Goal: Task Accomplishment & Management: Use online tool/utility

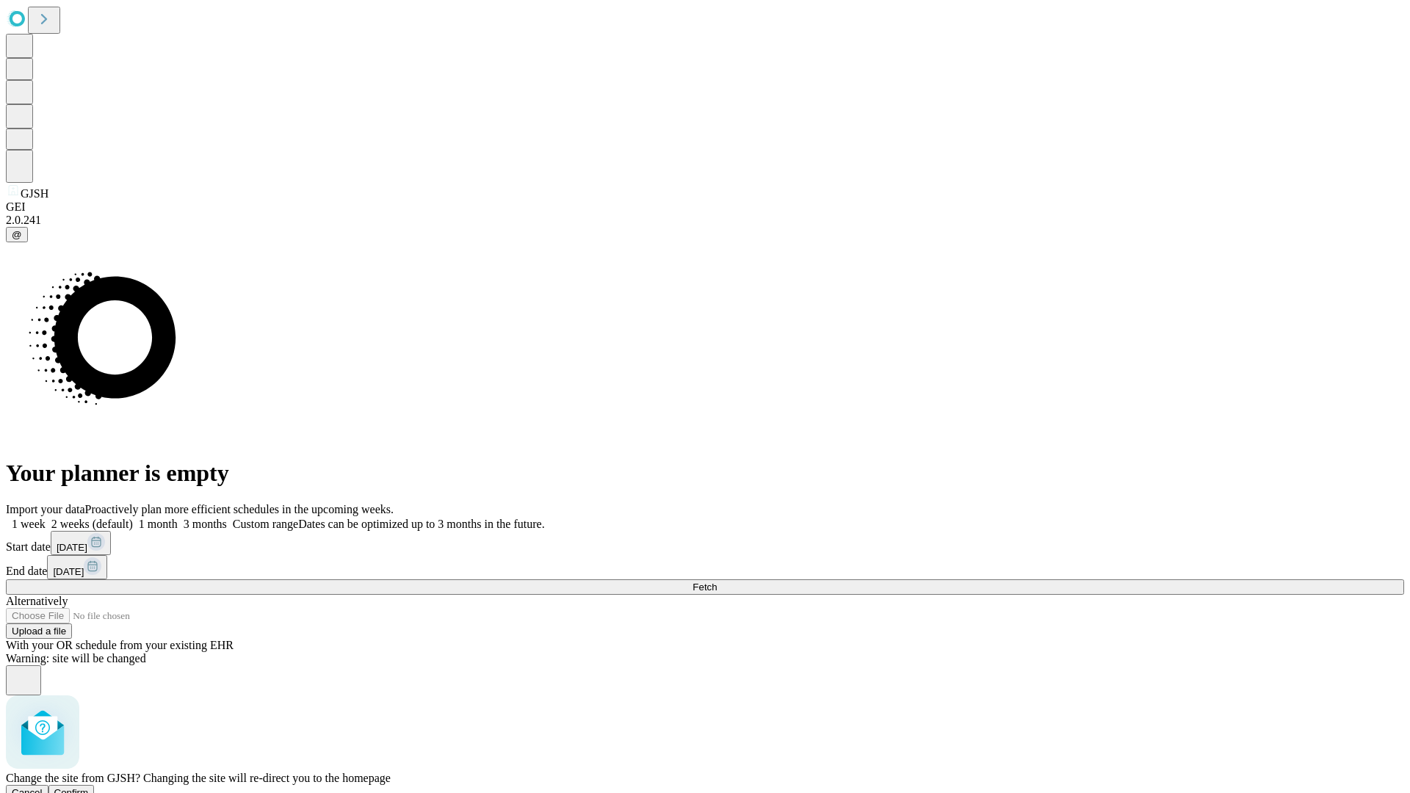
click at [89, 787] on span "Confirm" at bounding box center [71, 792] width 35 height 11
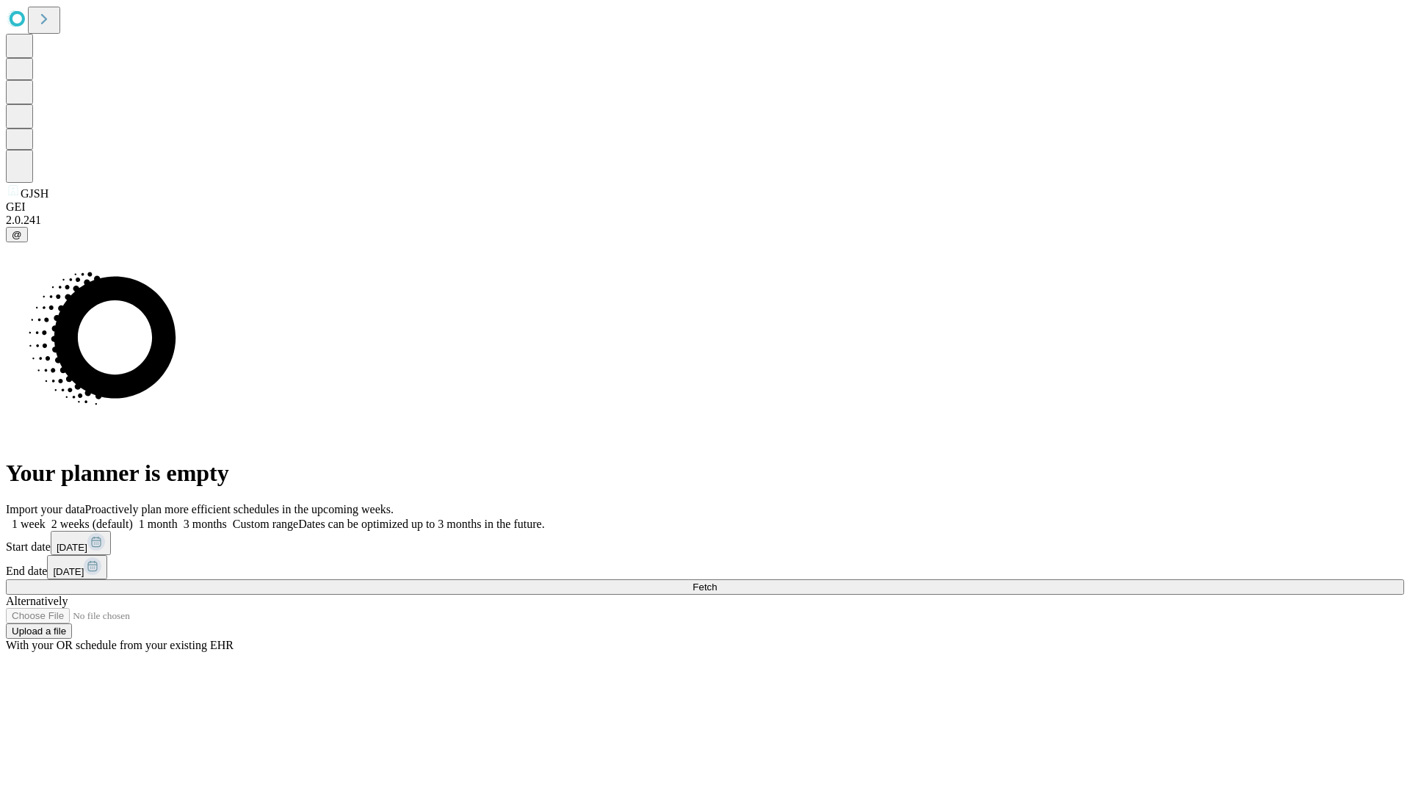
click at [133, 518] on label "2 weeks (default)" at bounding box center [89, 524] width 87 height 12
click at [717, 582] on span "Fetch" at bounding box center [705, 587] width 24 height 11
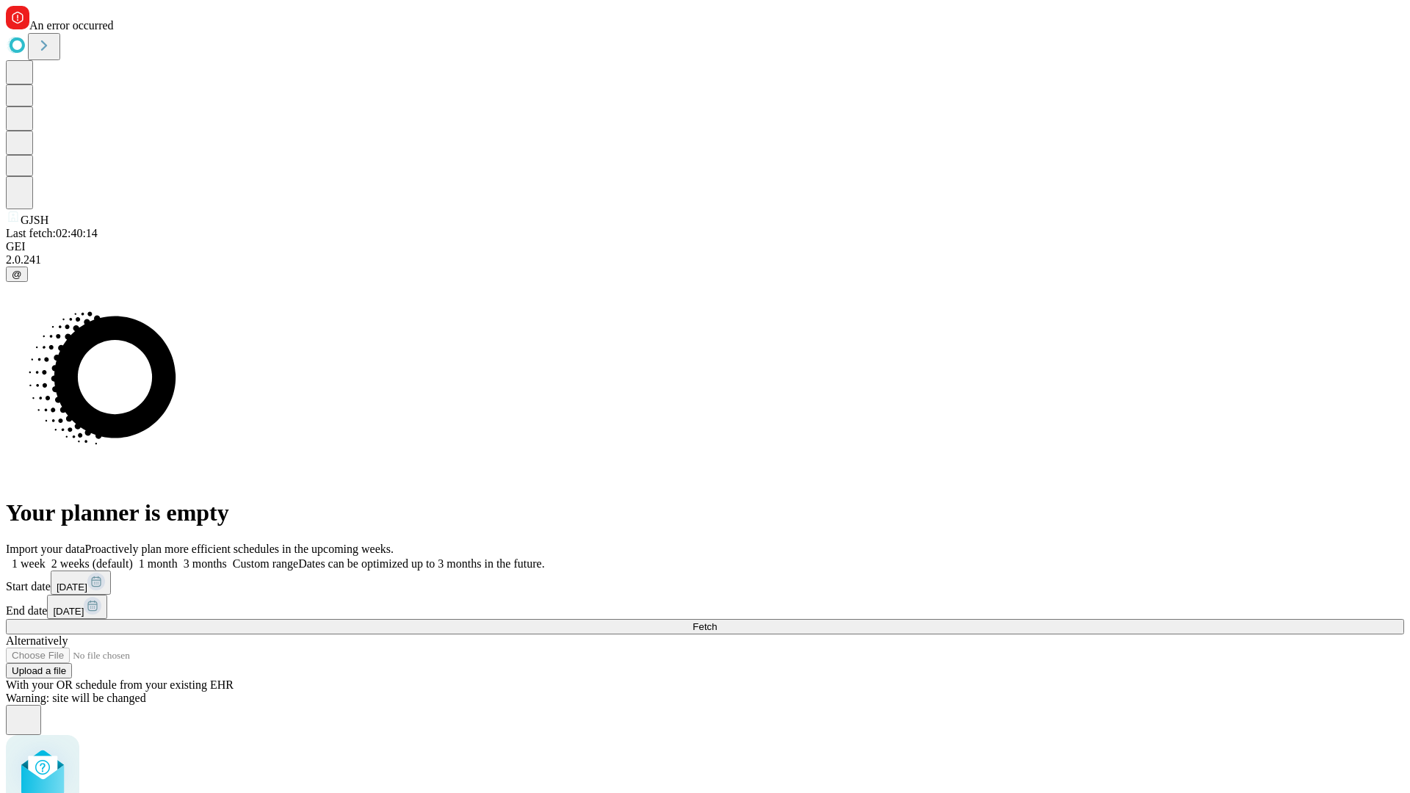
click at [133, 557] on label "2 weeks (default)" at bounding box center [89, 563] width 87 height 12
click at [717, 621] on span "Fetch" at bounding box center [705, 626] width 24 height 11
click at [133, 557] on label "2 weeks (default)" at bounding box center [89, 563] width 87 height 12
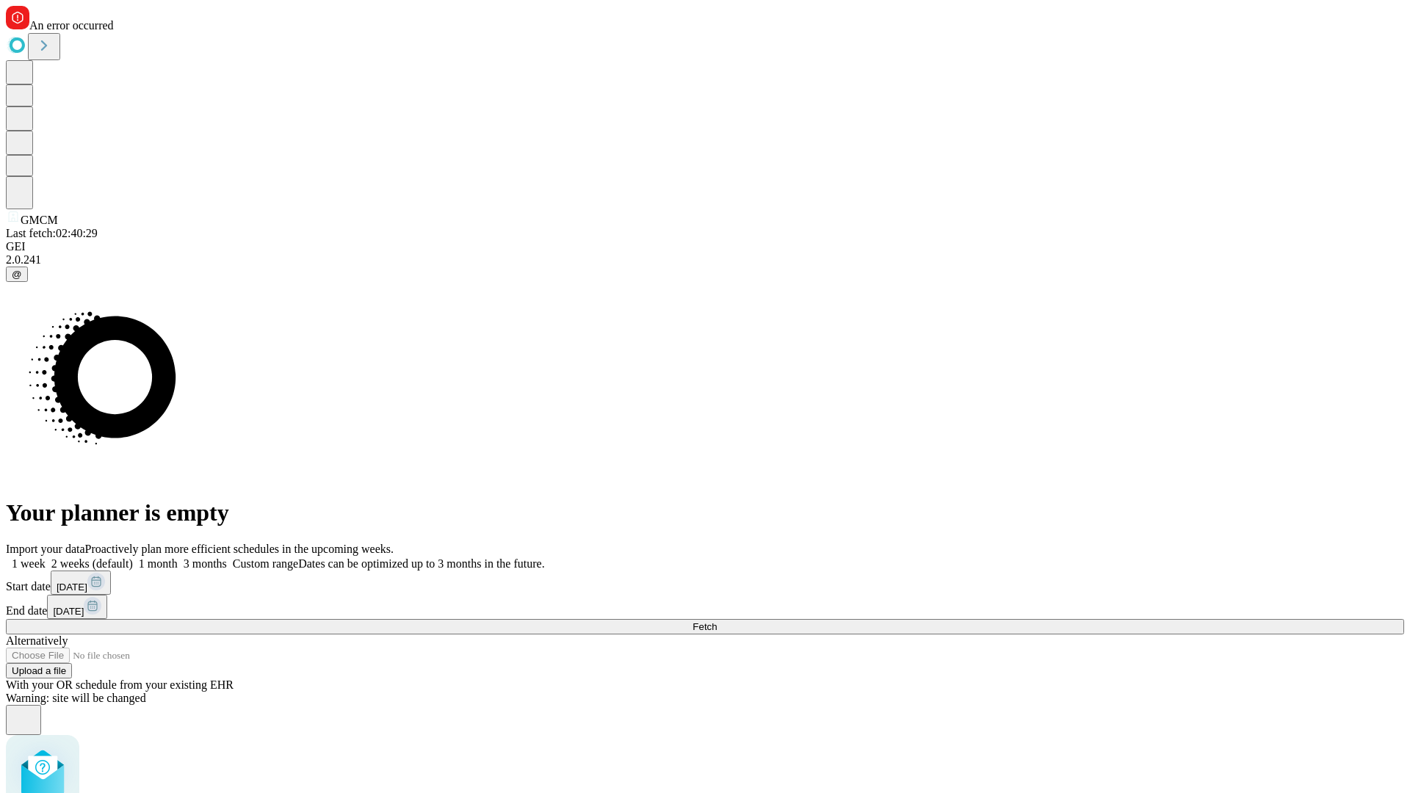
click at [717, 621] on span "Fetch" at bounding box center [705, 626] width 24 height 11
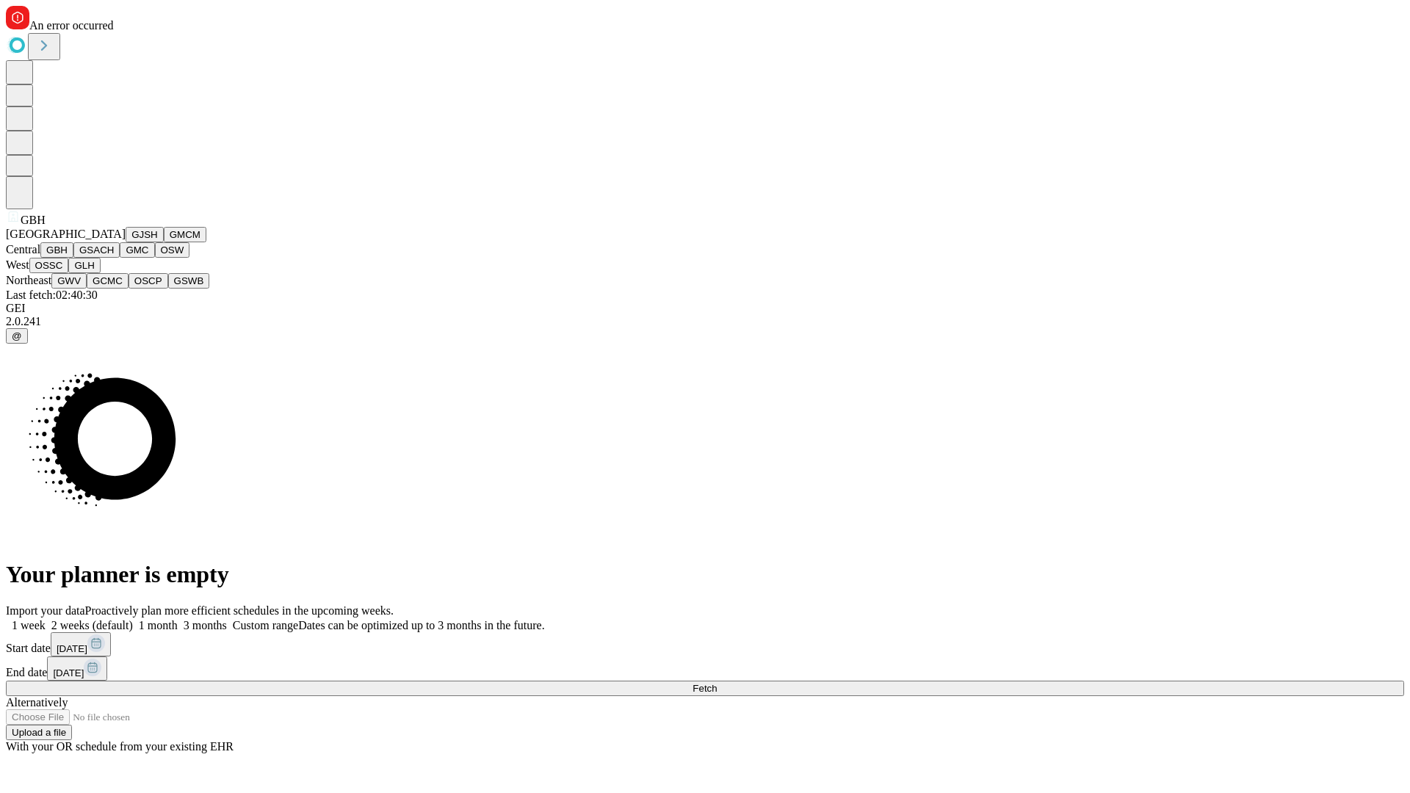
click at [114, 258] on button "GSACH" at bounding box center [96, 249] width 46 height 15
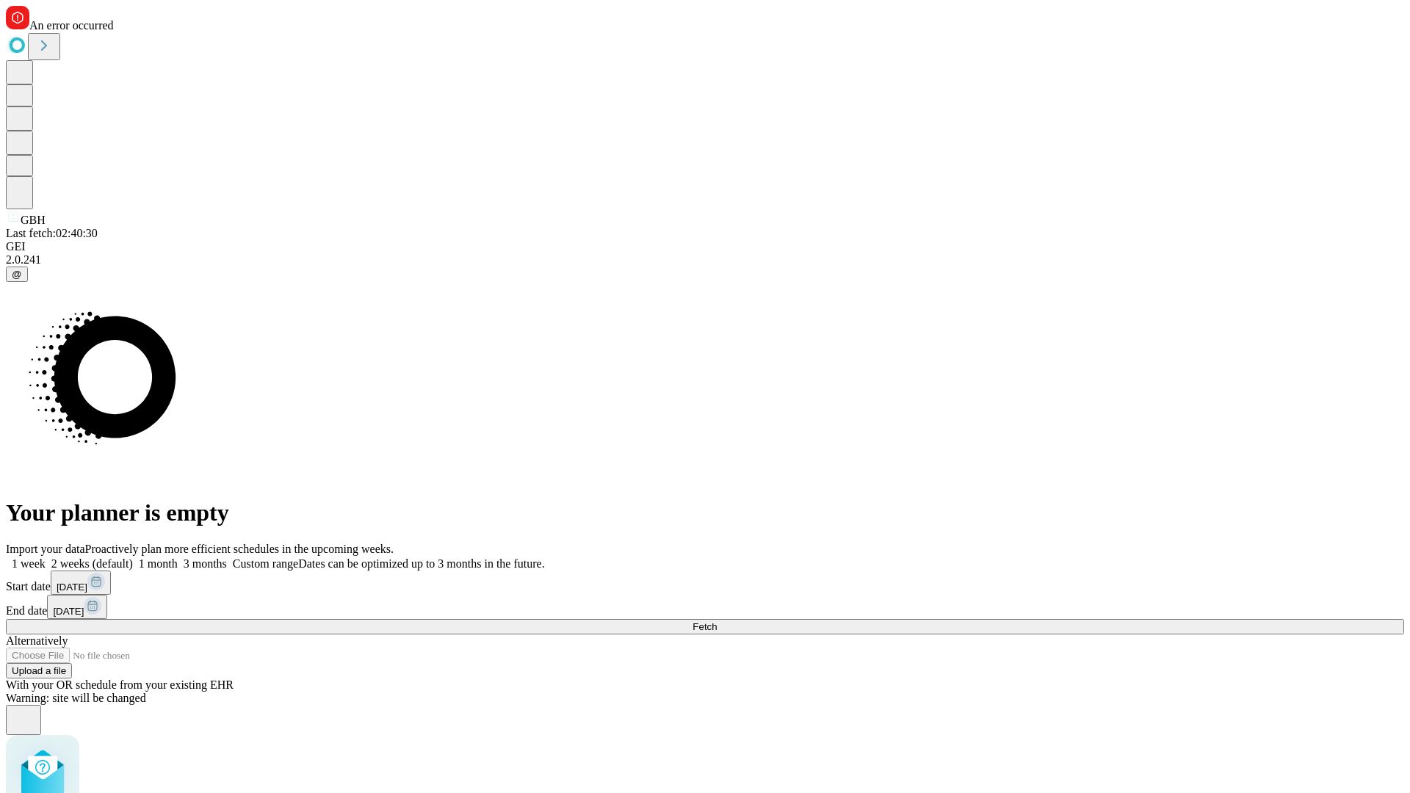
click at [133, 557] on label "2 weeks (default)" at bounding box center [89, 563] width 87 height 12
click at [717, 621] on span "Fetch" at bounding box center [705, 626] width 24 height 11
click at [133, 557] on label "2 weeks (default)" at bounding box center [89, 563] width 87 height 12
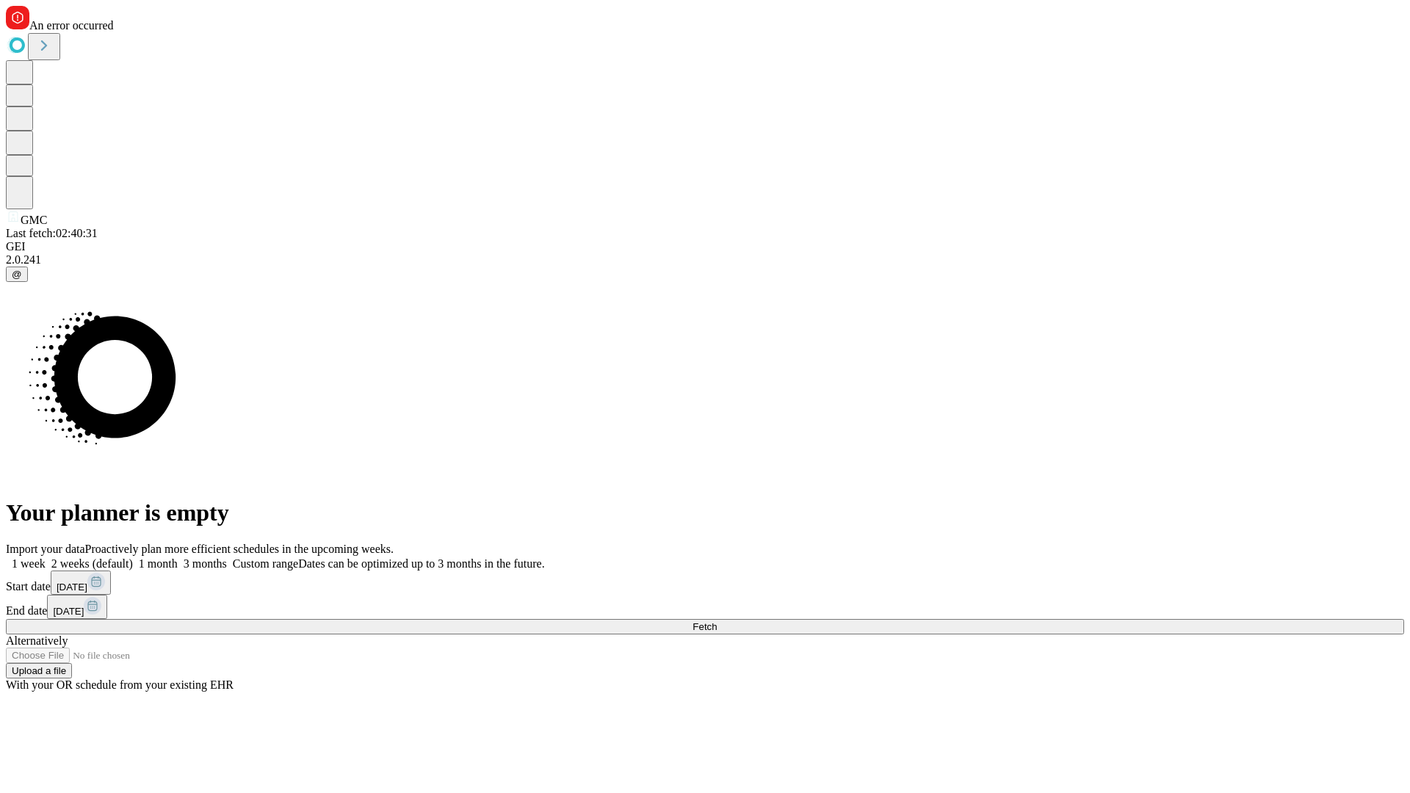
click at [717, 621] on span "Fetch" at bounding box center [705, 626] width 24 height 11
click at [133, 557] on label "2 weeks (default)" at bounding box center [89, 563] width 87 height 12
click at [717, 621] on span "Fetch" at bounding box center [705, 626] width 24 height 11
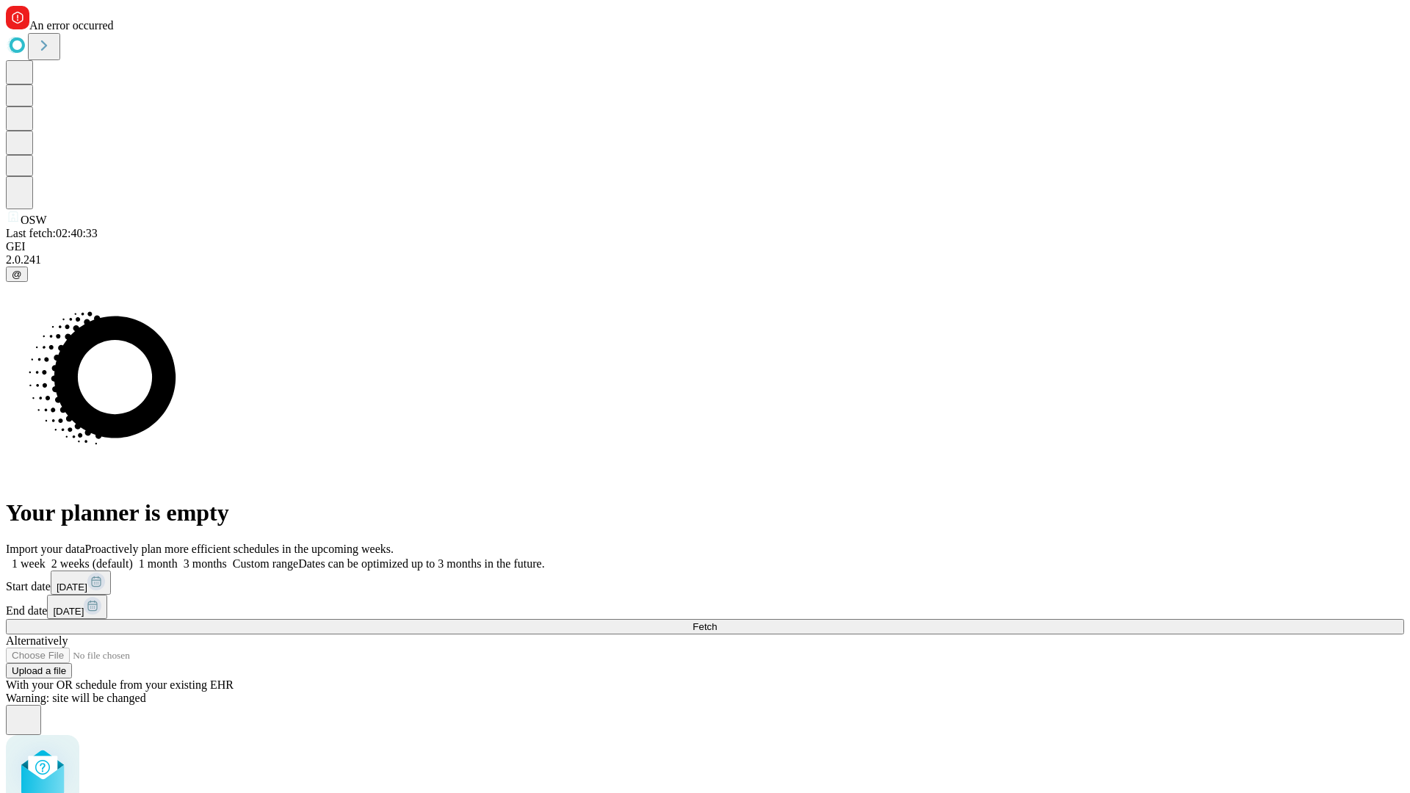
click at [133, 557] on label "2 weeks (default)" at bounding box center [89, 563] width 87 height 12
click at [717, 621] on span "Fetch" at bounding box center [705, 626] width 24 height 11
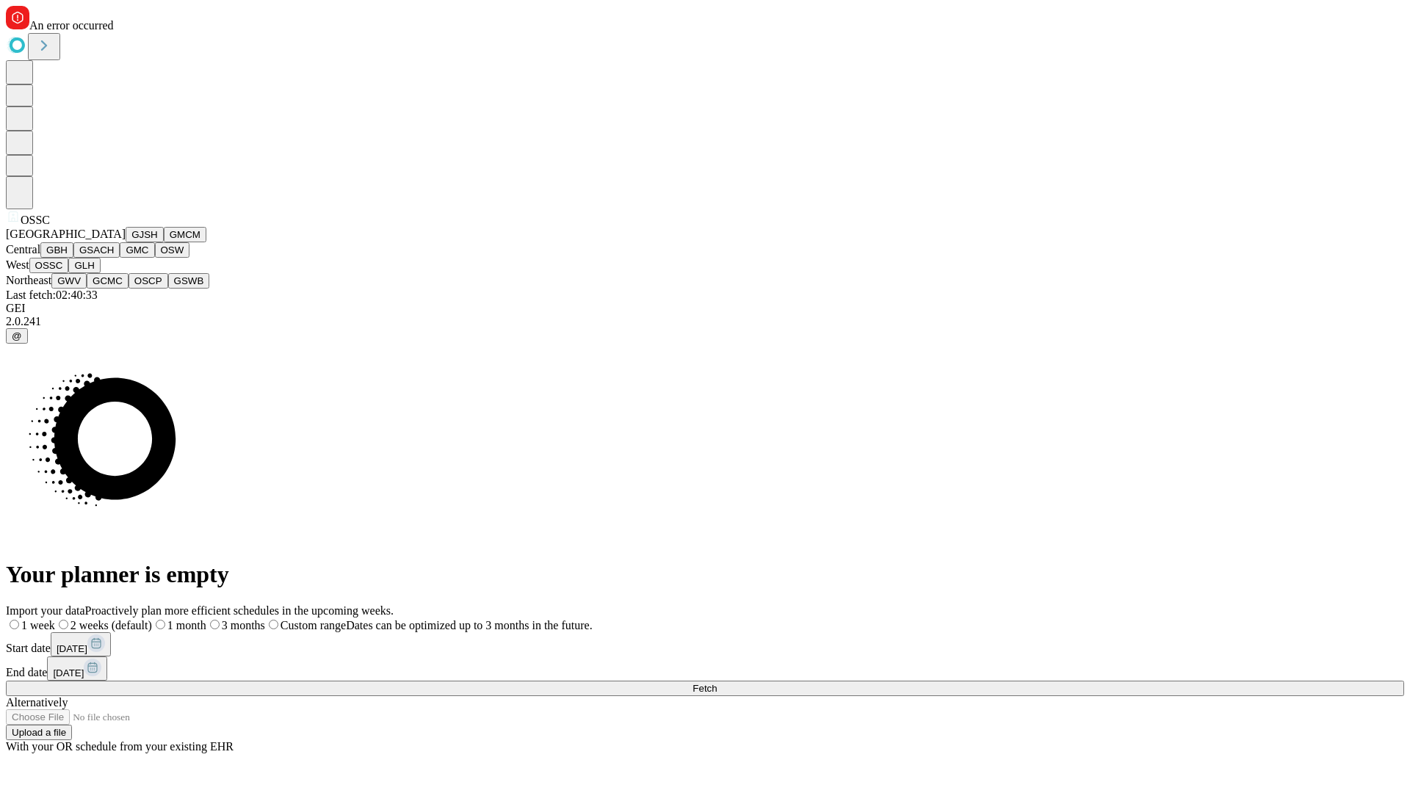
click at [100, 273] on button "GLH" at bounding box center [84, 265] width 32 height 15
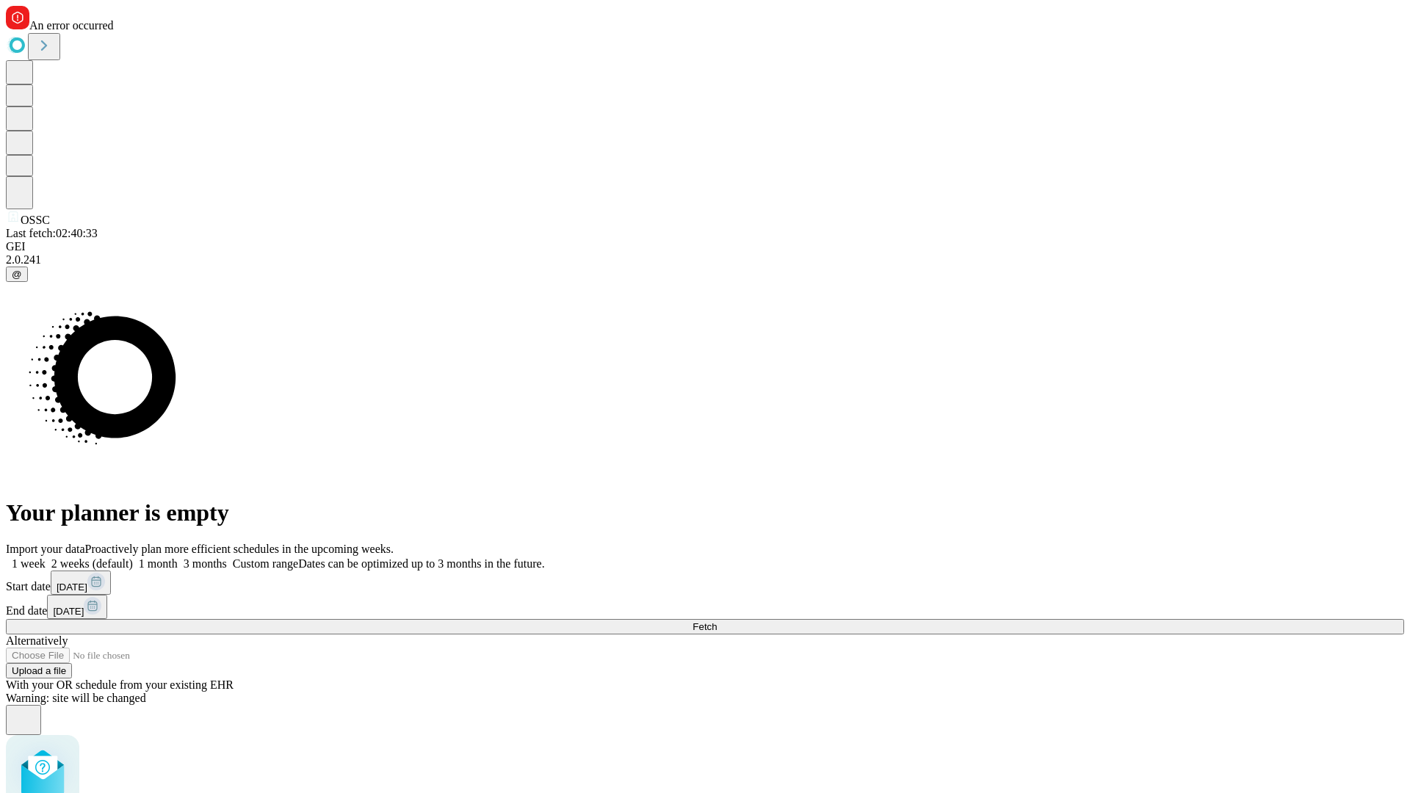
click at [133, 557] on label "2 weeks (default)" at bounding box center [89, 563] width 87 height 12
click at [717, 621] on span "Fetch" at bounding box center [705, 626] width 24 height 11
click at [133, 557] on label "2 weeks (default)" at bounding box center [89, 563] width 87 height 12
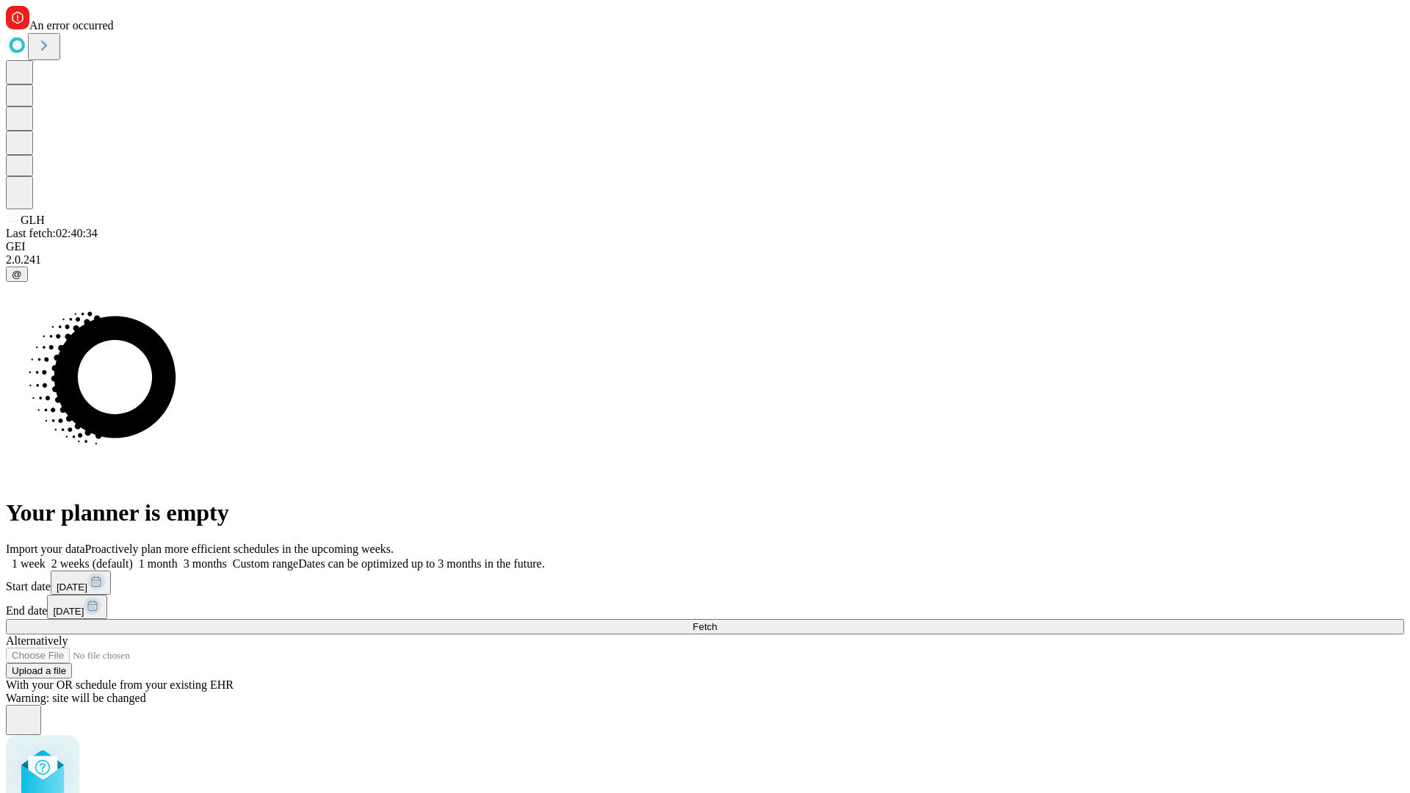
click at [717, 621] on span "Fetch" at bounding box center [705, 626] width 24 height 11
click at [133, 557] on label "2 weeks (default)" at bounding box center [89, 563] width 87 height 12
click at [717, 621] on span "Fetch" at bounding box center [705, 626] width 24 height 11
